Goal: Complete application form

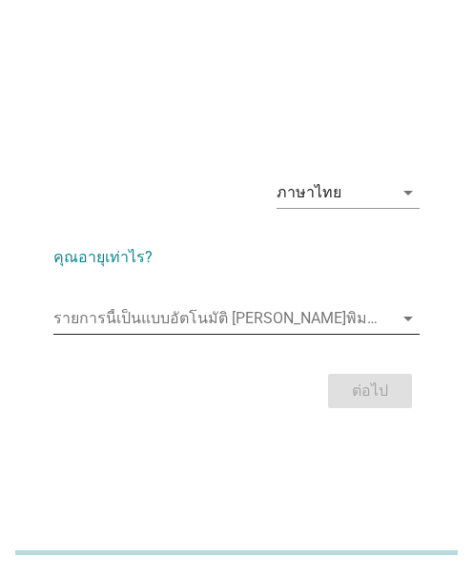
click at [363, 311] on input "รายการนี้เป็นแบบอัตโนมัติ คุณสามารถพิมพ์ลงในรายการนี้" at bounding box center [222, 318] width 339 height 31
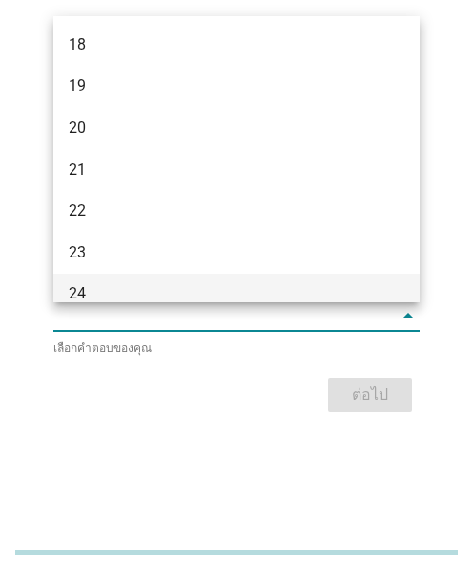
click at [118, 285] on div "24" at bounding box center [223, 293] width 308 height 23
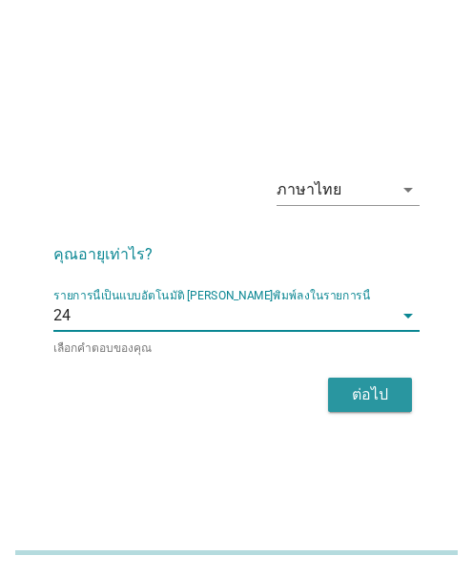
drag, startPoint x: 367, startPoint y: 383, endPoint x: 422, endPoint y: 403, distance: 58.8
click at [398, 395] on button "ต่อไป" at bounding box center [370, 394] width 84 height 34
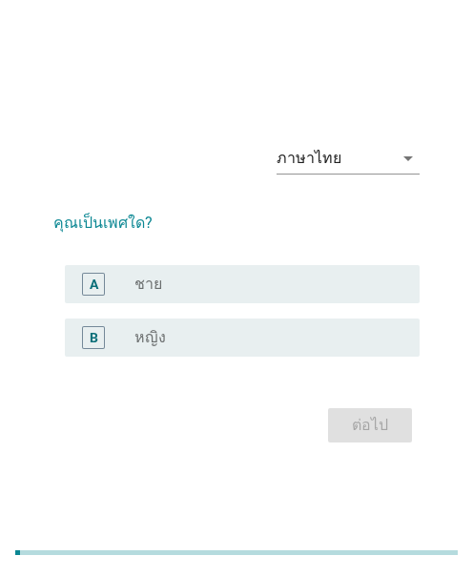
drag, startPoint x: 192, startPoint y: 337, endPoint x: 225, endPoint y: 353, distance: 36.7
click at [192, 337] on div "radio_button_unchecked หญิง" at bounding box center [261, 337] width 255 height 19
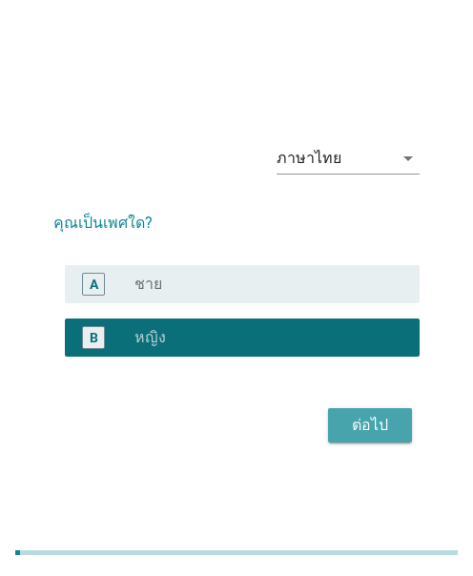
click at [368, 415] on div "ต่อไป" at bounding box center [369, 425] width 53 height 23
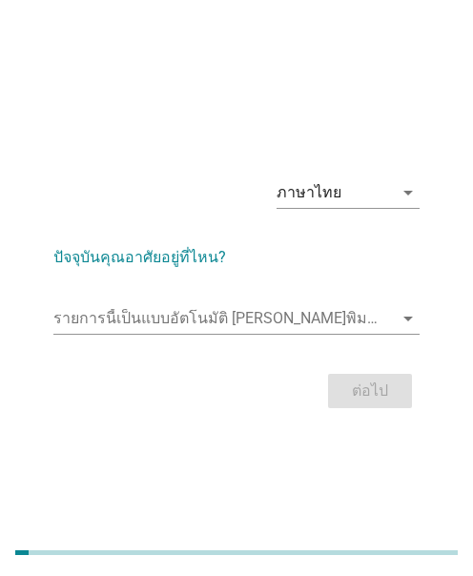
click at [235, 28] on div "ภาษาไทย arrow_drop_down ปัจจุบันคุณอาศัยอยู่ที่ไหน? รายการนี้เป็นแบบอัตโนมัติ […" at bounding box center [236, 288] width 473 height 576
click at [88, 308] on input "รายการนี้เป็นแบบอัตโนมัติ คุณสามารถพิมพ์ลงในรายการนี้" at bounding box center [222, 318] width 339 height 31
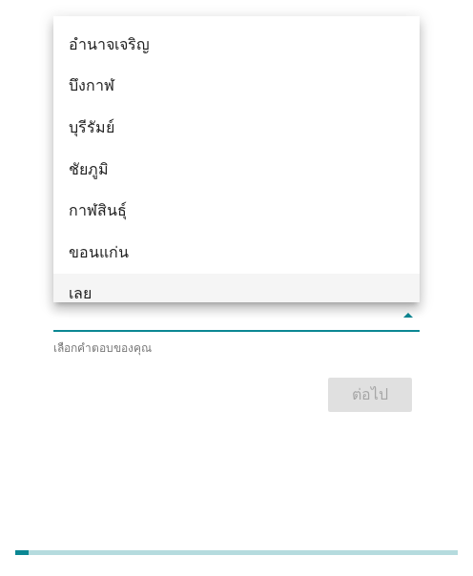
click at [108, 283] on div "เลย" at bounding box center [223, 293] width 308 height 23
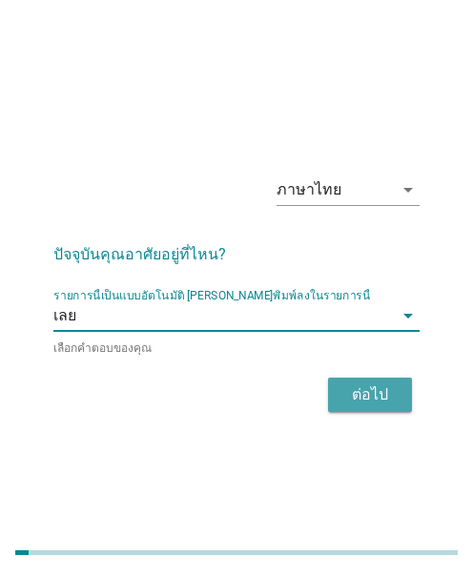
click at [371, 393] on div "ต่อไป" at bounding box center [369, 394] width 53 height 23
